Goal: Communication & Community: Participate in discussion

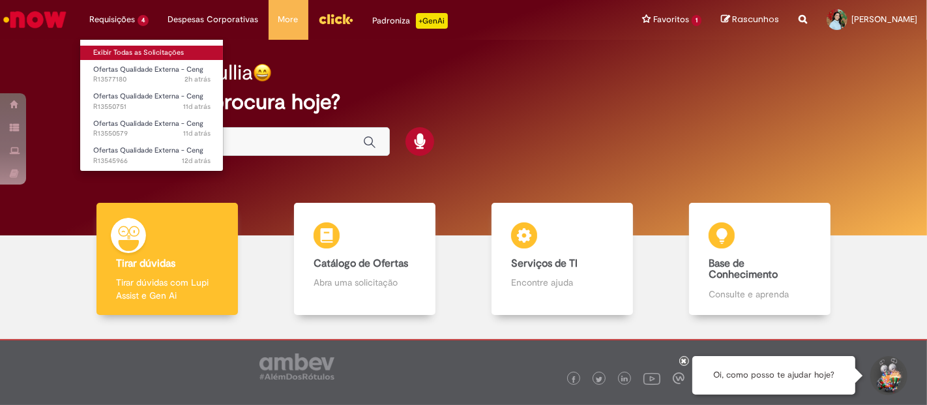
click at [145, 54] on link "Exibir Todas as Solicitações" at bounding box center [151, 53] width 143 height 14
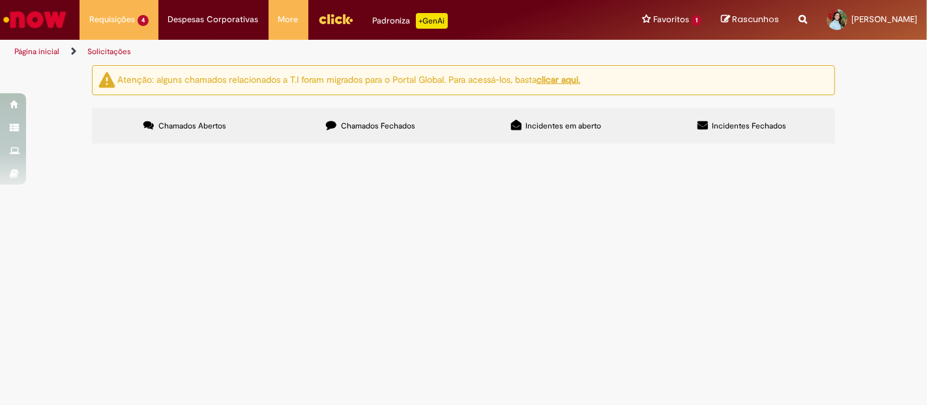
scroll to position [61, 0]
click at [0, 0] on span "Solicito expurgo do chamado 447593 de acordo com a letra K do padrão de expurgo…" at bounding box center [0, 0] width 0 height 0
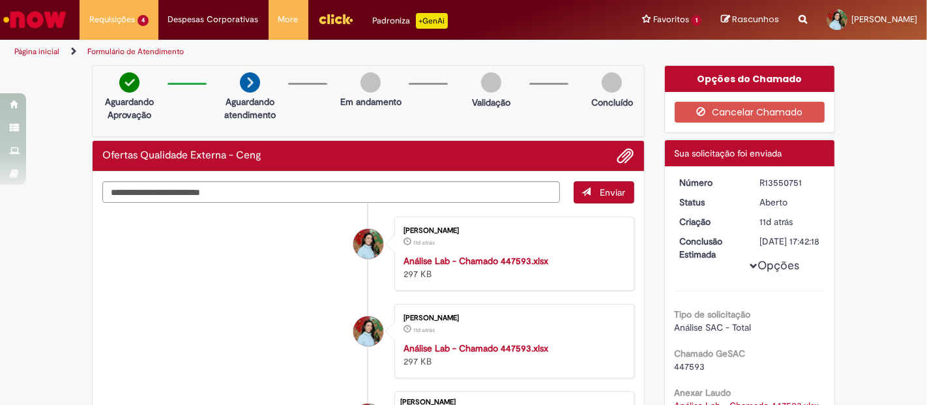
scroll to position [290, 0]
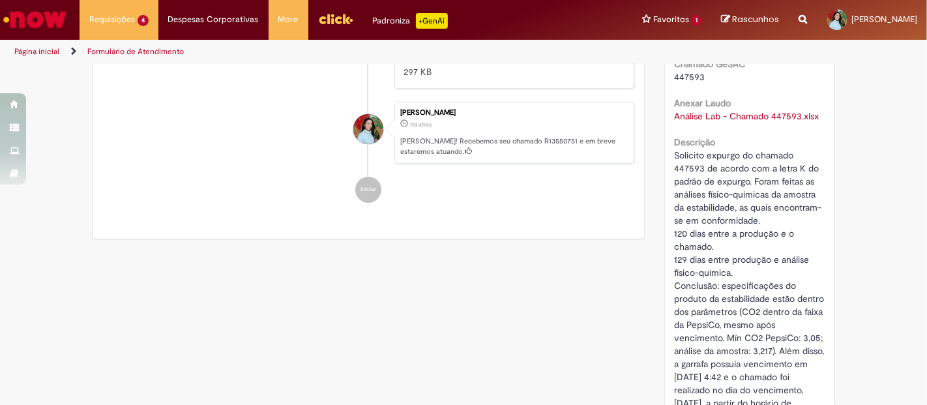
click at [685, 178] on span "Solicito expurgo do chamado 447593 de acordo com a letra K do padrão de expurgo…" at bounding box center [751, 285] width 153 height 273
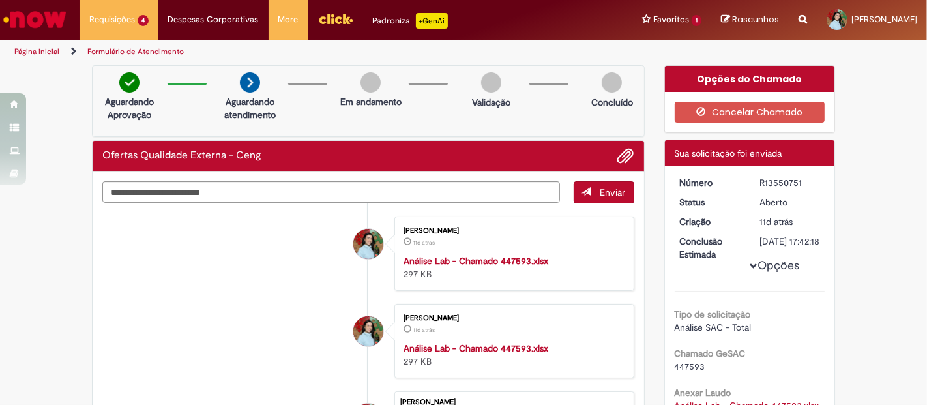
click at [609, 160] on li at bounding box center [621, 155] width 27 height 17
click at [467, 186] on textarea "Digite sua mensagem aqui..." at bounding box center [331, 192] width 458 height 22
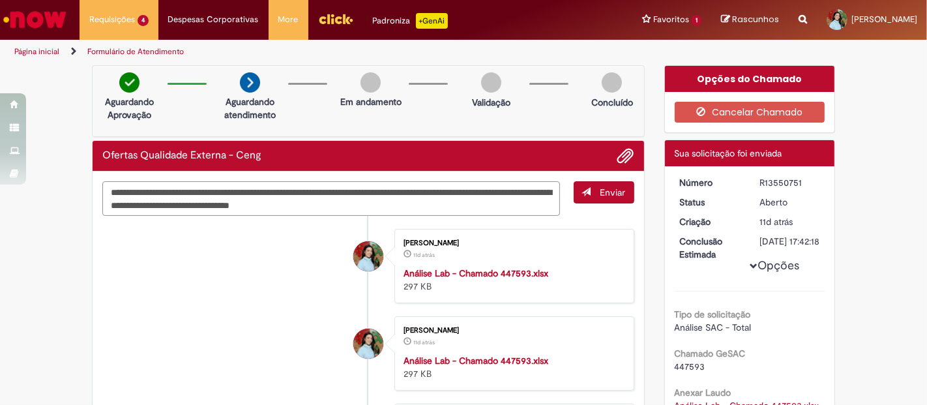
type textarea "**********"
click at [616, 203] on span "Enviar" at bounding box center [605, 198] width 60 height 35
click at [610, 198] on button "Enviar" at bounding box center [604, 192] width 61 height 22
click at [624, 152] on span "Adicionar anexos" at bounding box center [626, 157] width 16 height 16
